Goal: Transaction & Acquisition: Purchase product/service

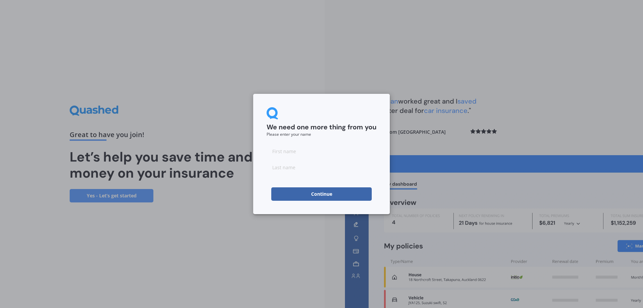
click at [290, 155] on input at bounding box center [322, 150] width 110 height 13
type input "[PERSON_NAME]"
click at [303, 169] on input at bounding box center [322, 166] width 110 height 13
type input "[PERSON_NAME]"
click at [312, 197] on button "Continue" at bounding box center [321, 193] width 100 height 13
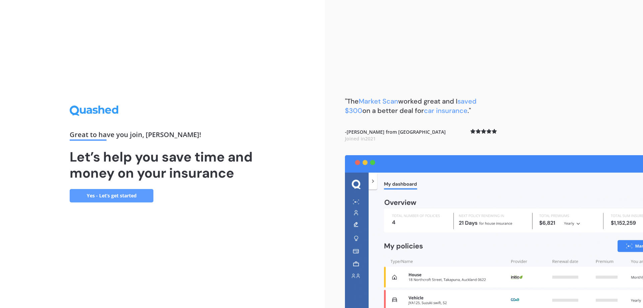
click at [112, 197] on link "Yes - Let’s get started" at bounding box center [112, 195] width 84 height 13
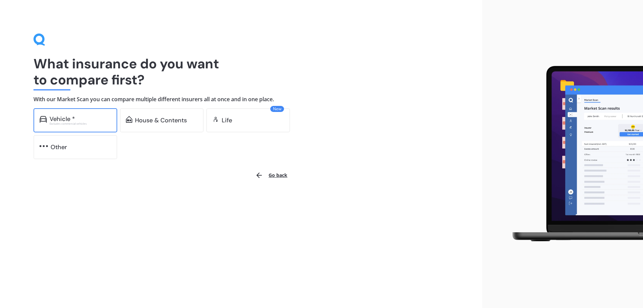
click at [79, 113] on div "Vehicle * Excludes commercial vehicles" at bounding box center [75, 120] width 84 height 24
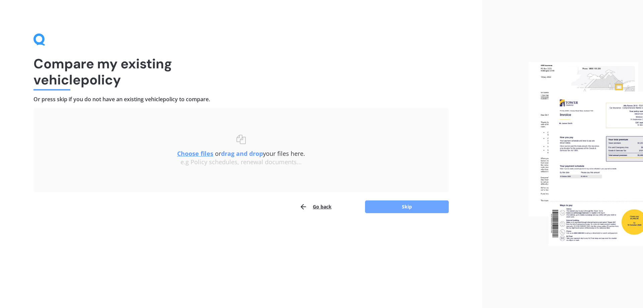
click at [406, 208] on button "Skip" at bounding box center [407, 206] width 84 height 13
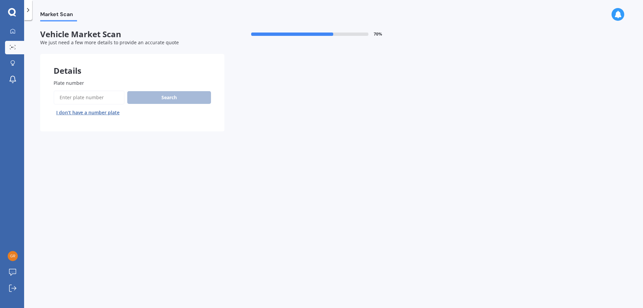
click at [81, 99] on input "Plate number" at bounding box center [89, 97] width 71 height 14
type input "LMH880"
click at [163, 98] on button "Search" at bounding box center [169, 97] width 84 height 13
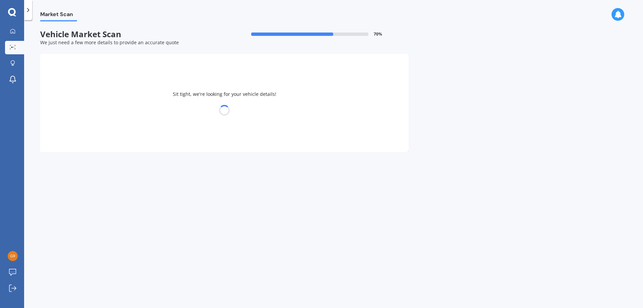
select select "HYUNDAI"
select select "[GEOGRAPHIC_DATA]"
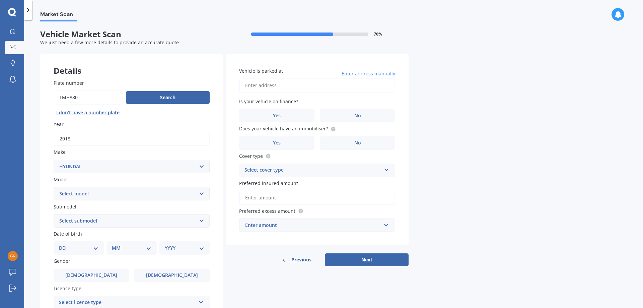
scroll to position [33, 0]
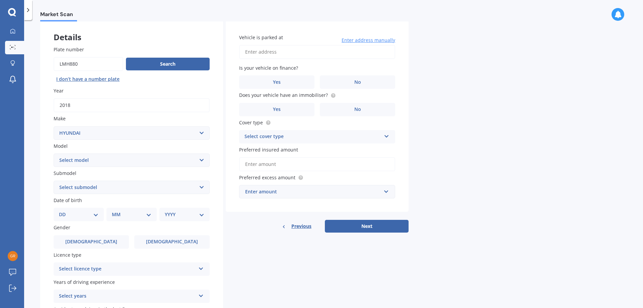
click at [130, 184] on select "Select submodel 2.2 4WD CRDi Elite Turbo Diesel A5 2.2 4WD CRDi Turbo Diesel A5…" at bounding box center [132, 186] width 156 height 13
select select "2.4 GL 4WD"
click at [54, 180] on select "Select submodel 2.2 4WD CRDi Elite Turbo Diesel A5 2.2 4WD CRDi Turbo Diesel A5…" at bounding box center [132, 186] width 156 height 13
click at [92, 215] on select "DD 01 02 03 04 05 06 07 08 09 10 11 12 13 14 15 16 17 18 19 20 21 22 23 24 25 2…" at bounding box center [79, 214] width 40 height 7
select select "10"
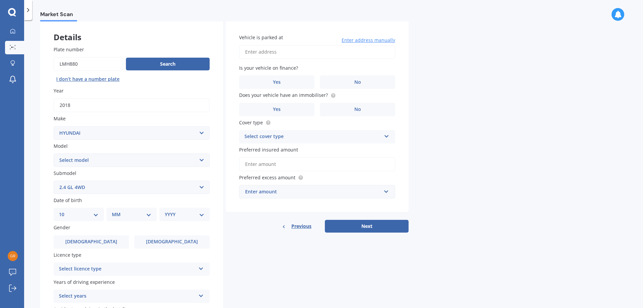
click at [64, 211] on select "DD 01 02 03 04 05 06 07 08 09 10 11 12 13 14 15 16 17 18 19 20 21 22 23 24 25 2…" at bounding box center [79, 214] width 40 height 7
click at [128, 215] on select "MM 01 02 03 04 05 06 07 08 09 10 11 12" at bounding box center [133, 214] width 37 height 7
select select "12"
click at [115, 211] on select "MM 01 02 03 04 05 06 07 08 09 10 11 12" at bounding box center [133, 214] width 37 height 7
click at [173, 216] on select "YYYY 2025 2024 2023 2022 2021 2020 2019 2018 2017 2016 2015 2014 2013 2012 2011…" at bounding box center [183, 214] width 37 height 7
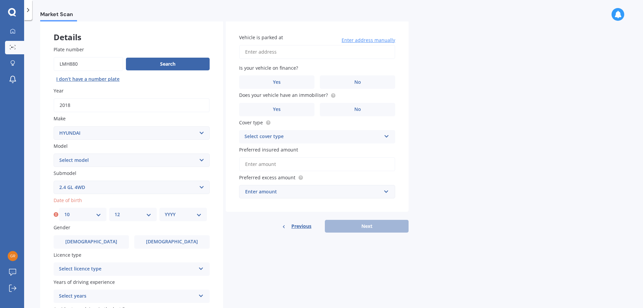
select select "1977"
click at [165, 211] on select "YYYY 2025 2024 2023 2022 2021 2020 2019 2018 2017 2016 2015 2014 2013 2012 2011…" at bounding box center [183, 214] width 37 height 7
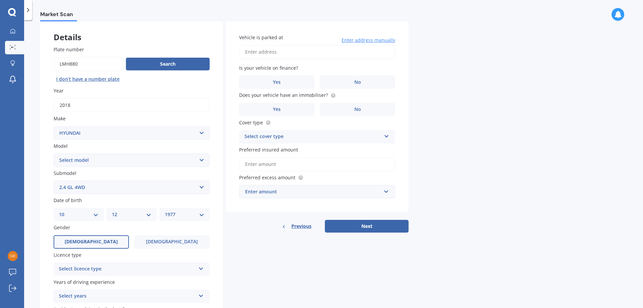
click at [101, 242] on label "[DEMOGRAPHIC_DATA]" at bounding box center [91, 241] width 75 height 13
click at [0, 0] on input "[DEMOGRAPHIC_DATA]" at bounding box center [0, 0] width 0 height 0
click at [122, 271] on div "Select licence type" at bounding box center [127, 269] width 137 height 8
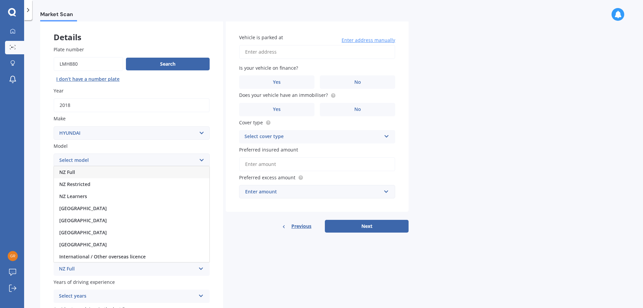
click at [78, 174] on div "NZ Full" at bounding box center [131, 172] width 155 height 12
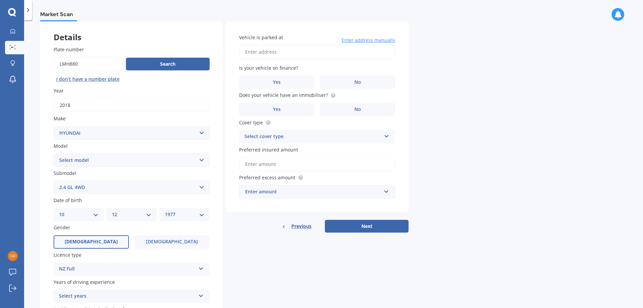
click at [114, 297] on div "Select years" at bounding box center [127, 296] width 137 height 8
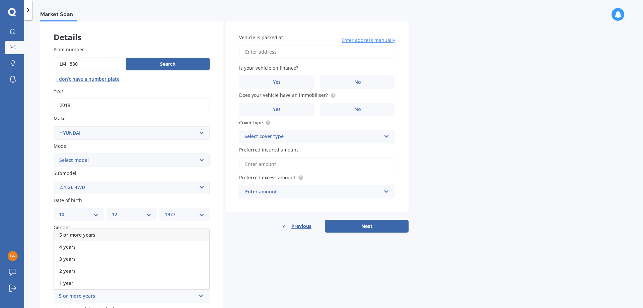
click at [88, 233] on span "5 or more years" at bounding box center [77, 234] width 36 height 6
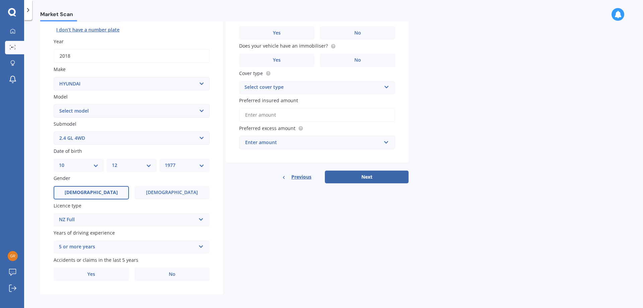
scroll to position [86, 0]
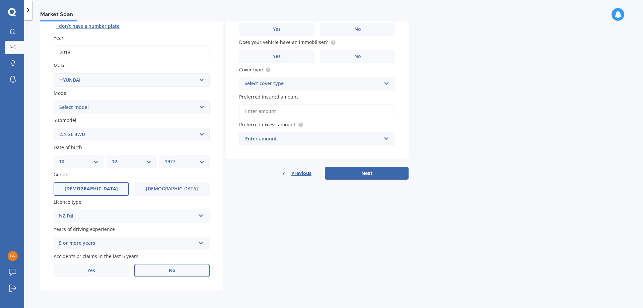
click at [159, 273] on label "No" at bounding box center [171, 270] width 75 height 13
click at [0, 0] on input "No" at bounding box center [0, 0] width 0 height 0
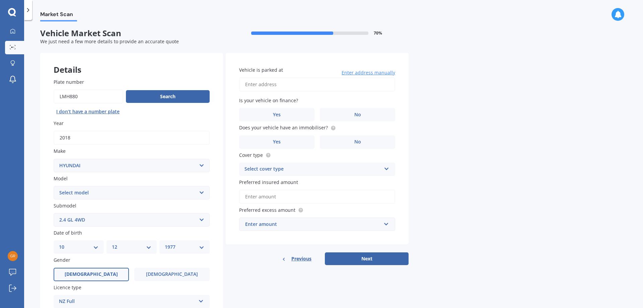
scroll to position [0, 0]
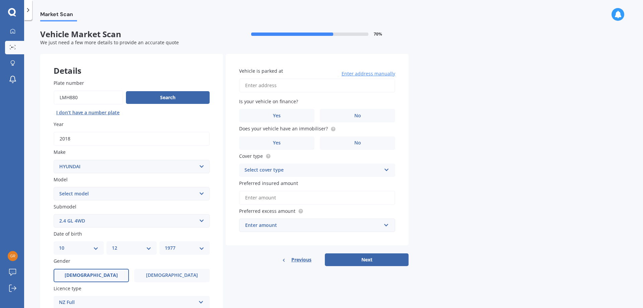
click at [265, 85] on input "Vehicle is parked at" at bounding box center [317, 85] width 156 height 14
click at [353, 116] on label "No" at bounding box center [357, 115] width 75 height 13
click at [0, 0] on input "No" at bounding box center [0, 0] width 0 height 0
click at [352, 145] on label "No" at bounding box center [357, 142] width 75 height 13
click at [0, 0] on input "No" at bounding box center [0, 0] width 0 height 0
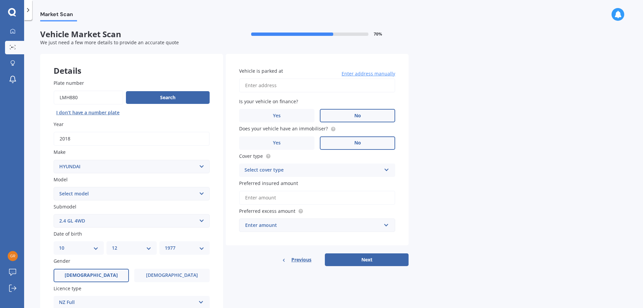
click at [322, 174] on div "Select cover type Comprehensive Third Party, Fire & Theft Third Party" at bounding box center [317, 169] width 156 height 13
click at [282, 186] on div "Comprehensive" at bounding box center [316, 183] width 155 height 12
click at [276, 198] on input "Preferred insured amount" at bounding box center [317, 198] width 156 height 14
click at [317, 221] on div "Enter amount" at bounding box center [313, 224] width 136 height 7
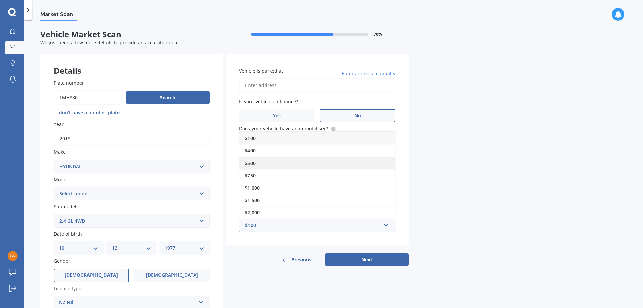
click at [270, 163] on div "$500" at bounding box center [316, 163] width 155 height 12
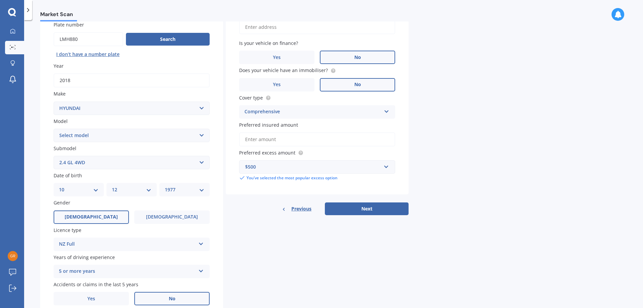
scroll to position [67, 0]
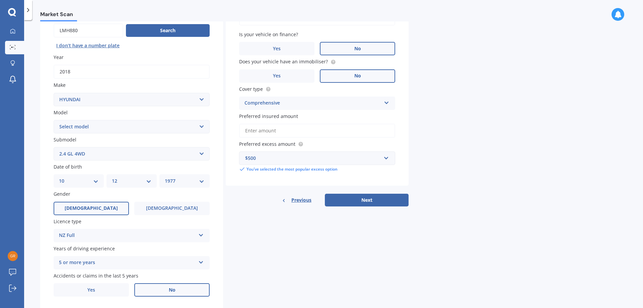
click at [325, 159] on div "$500" at bounding box center [313, 157] width 136 height 7
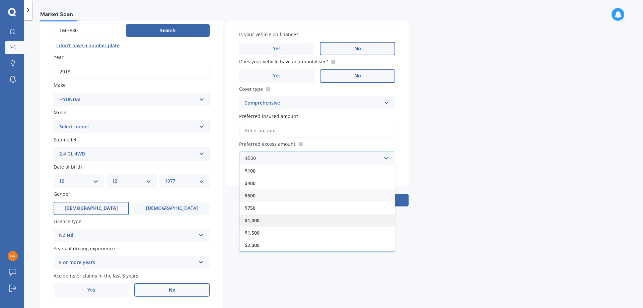
click at [263, 218] on div "$1,000" at bounding box center [316, 220] width 155 height 12
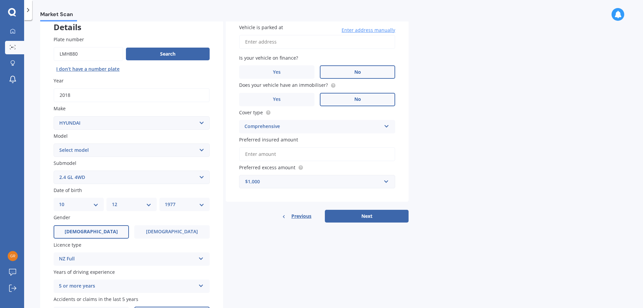
scroll to position [33, 0]
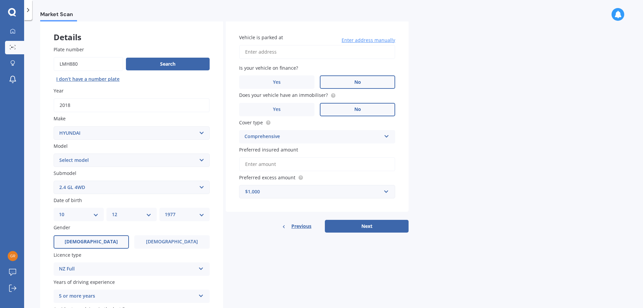
click at [269, 52] on input "Vehicle is parked at" at bounding box center [317, 52] width 156 height 14
type input "[STREET_ADDRESS]"
click at [359, 227] on button "Next" at bounding box center [367, 226] width 84 height 13
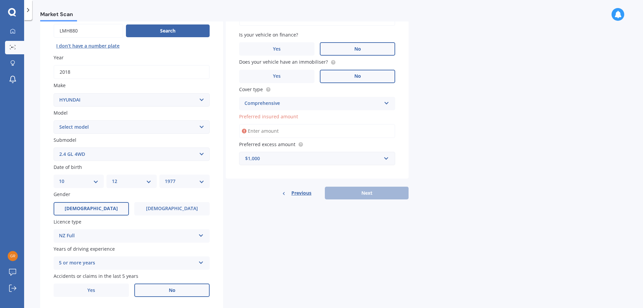
scroll to position [67, 0]
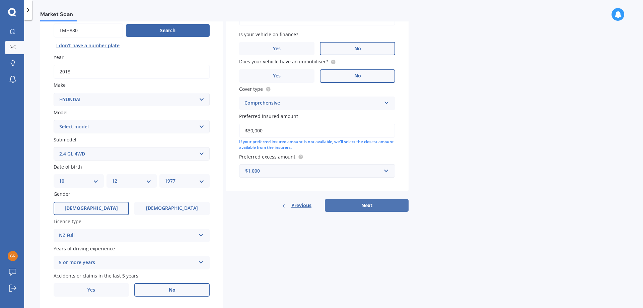
type input "$30,000"
click at [353, 203] on button "Next" at bounding box center [367, 205] width 84 height 13
select select "10"
select select "12"
select select "1977"
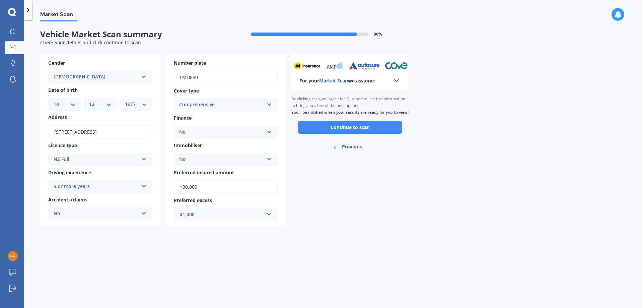
scroll to position [0, 0]
click at [398, 81] on icon at bounding box center [396, 81] width 8 height 8
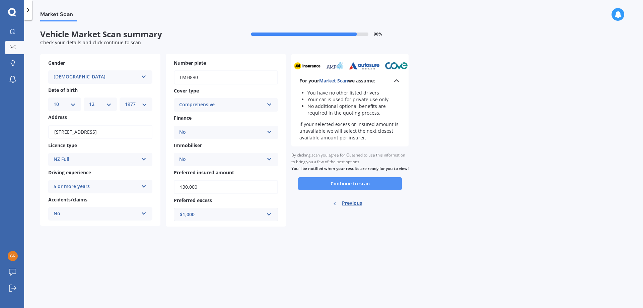
click at [338, 189] on button "Continue to scan" at bounding box center [350, 183] width 104 height 13
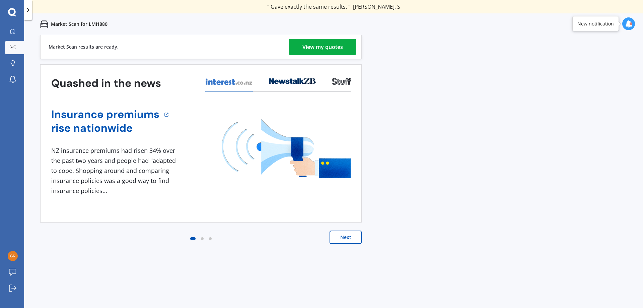
click at [323, 45] on div "View my quotes" at bounding box center [322, 47] width 41 height 16
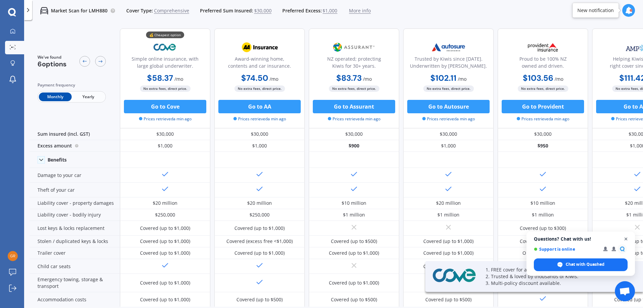
click at [626, 239] on span "Open chat" at bounding box center [626, 239] width 8 height 8
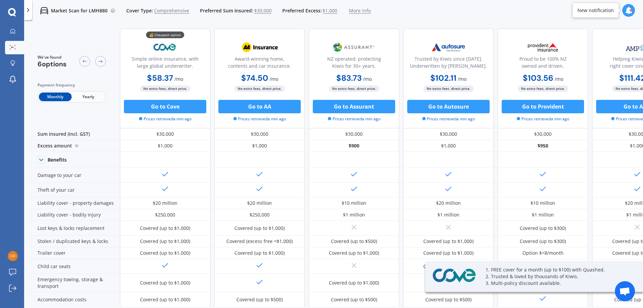
click at [89, 98] on span "Yearly" at bounding box center [88, 96] width 33 height 9
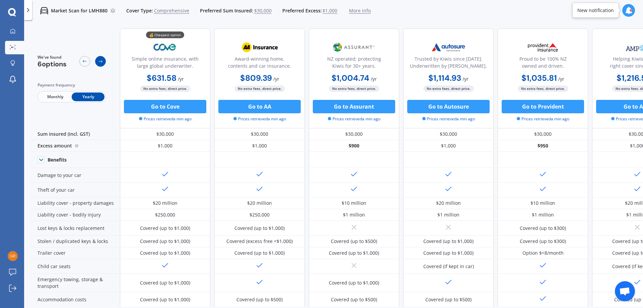
click at [100, 60] on icon at bounding box center [100, 61] width 5 height 5
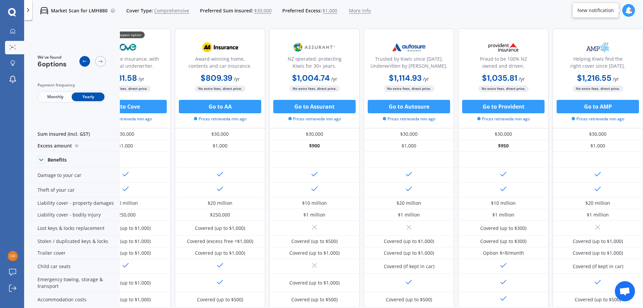
click at [85, 59] on icon at bounding box center [84, 61] width 5 height 5
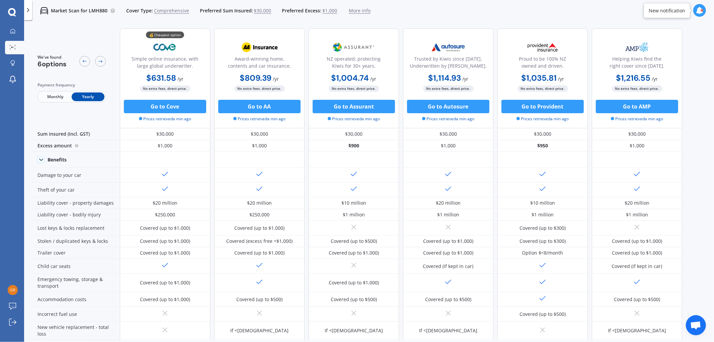
click at [643, 192] on div "We've found 6 options Payment frequency Monthly Yearly 💰 Cheapest option Simple…" at bounding box center [371, 181] width 685 height 317
click at [101, 63] on icon at bounding box center [100, 61] width 5 height 5
click at [85, 62] on icon at bounding box center [84, 61] width 5 height 5
